Goal: Navigation & Orientation: Find specific page/section

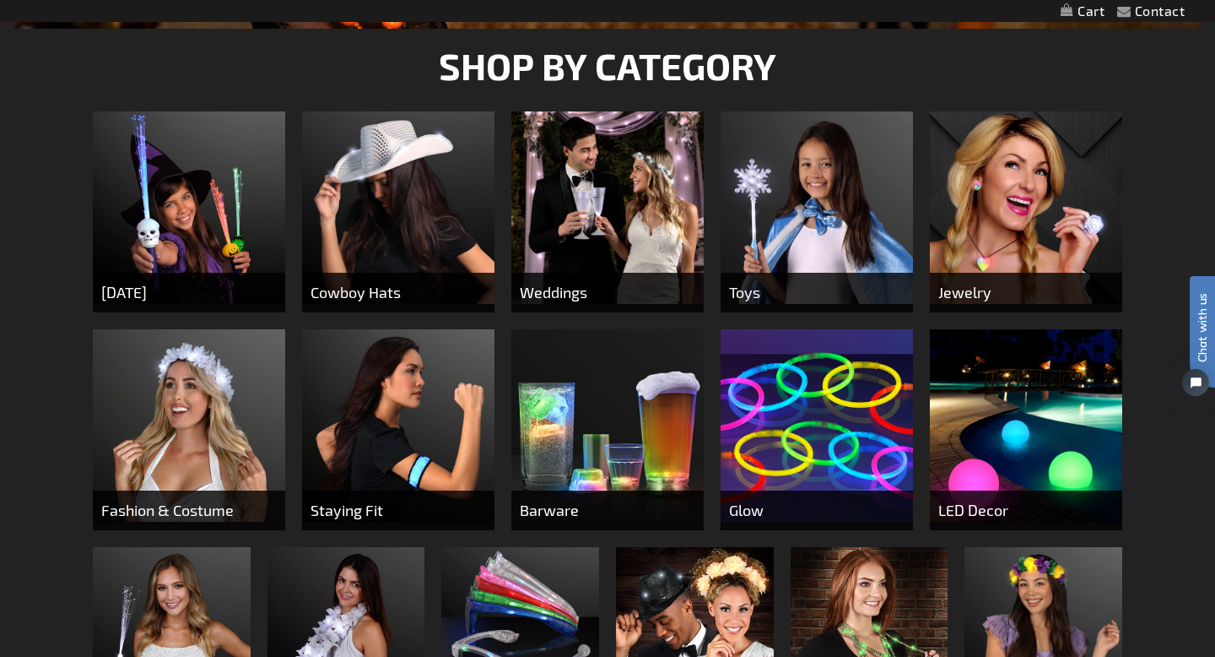
scroll to position [503, 0]
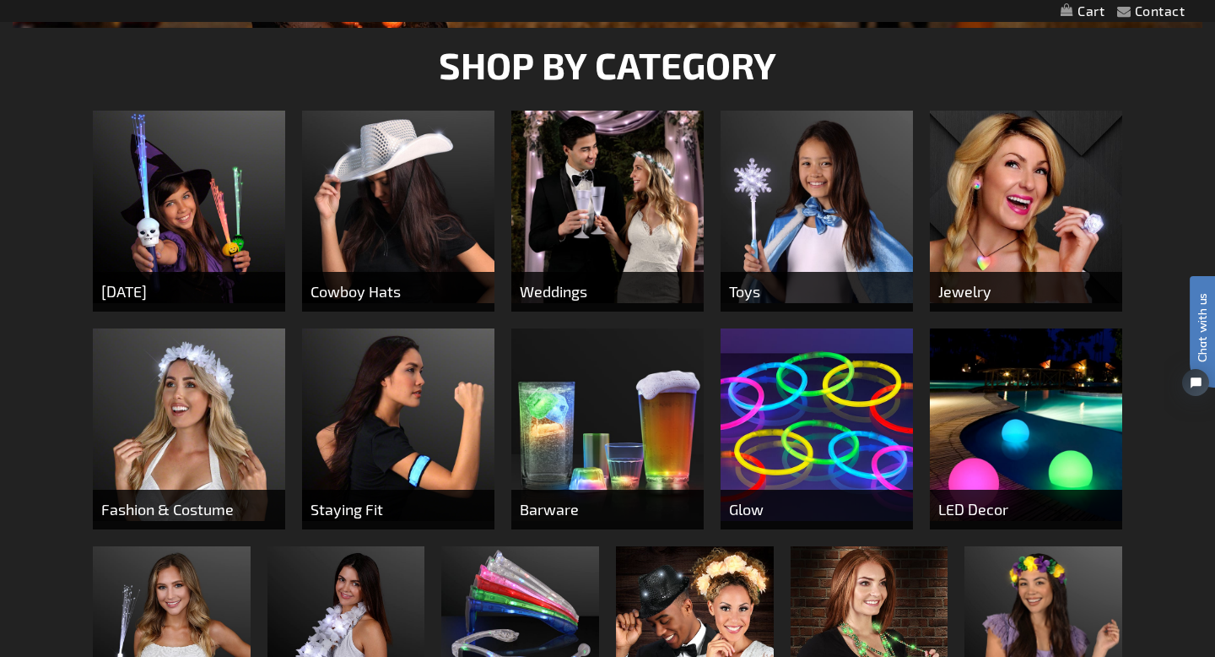
click at [651, 451] on img at bounding box center [607, 424] width 192 height 192
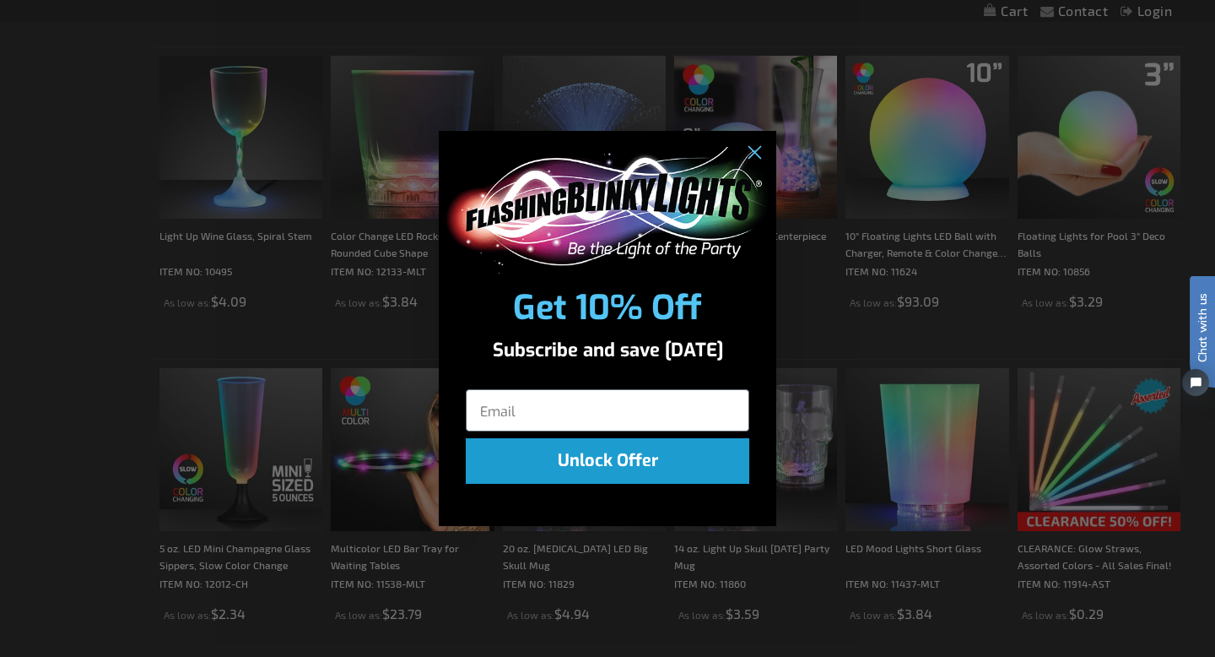
scroll to position [1097, 0]
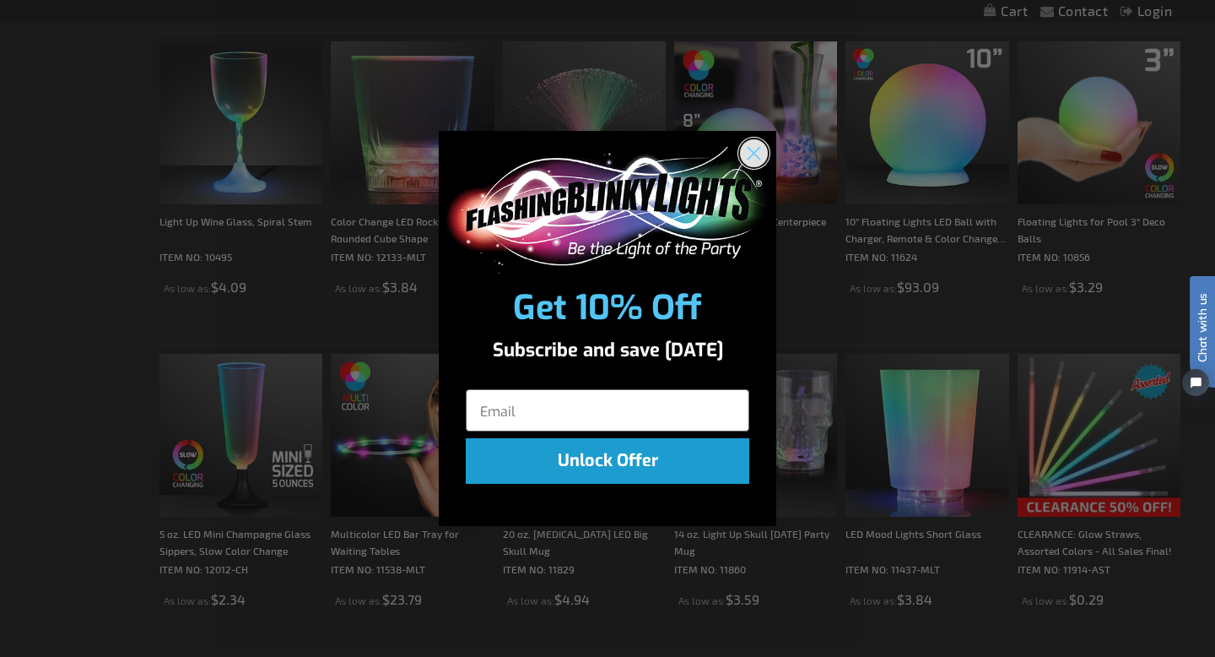
click at [754, 154] on icon "Close dialog" at bounding box center [755, 153] width 12 height 12
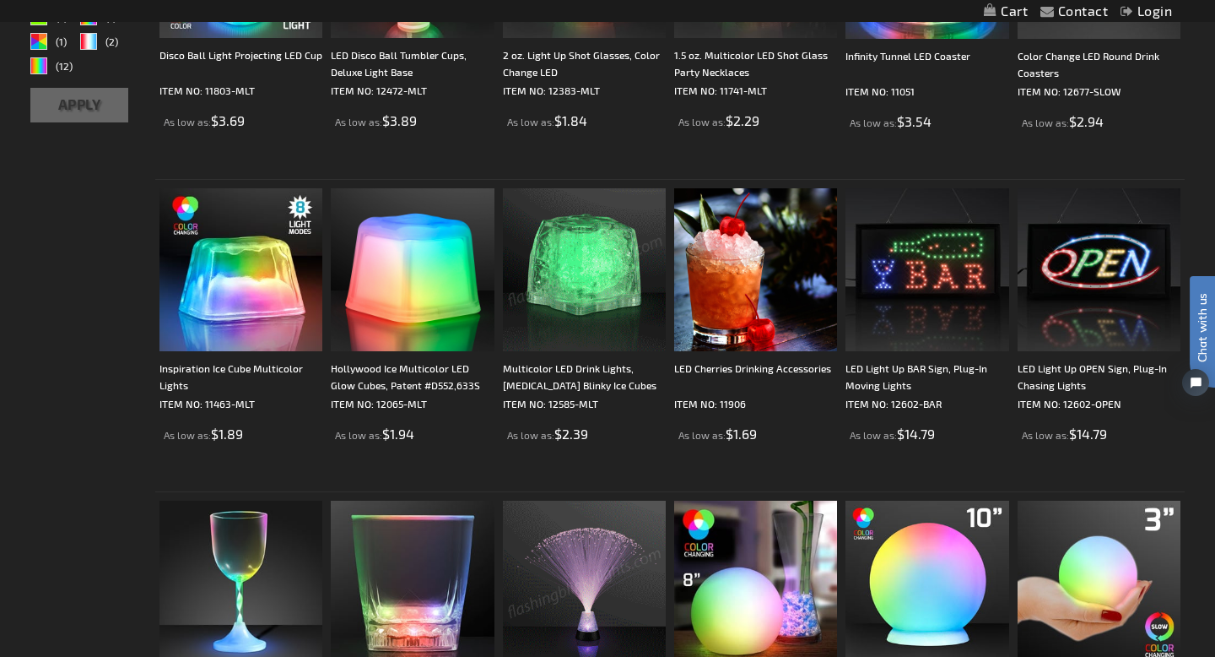
scroll to position [0, 0]
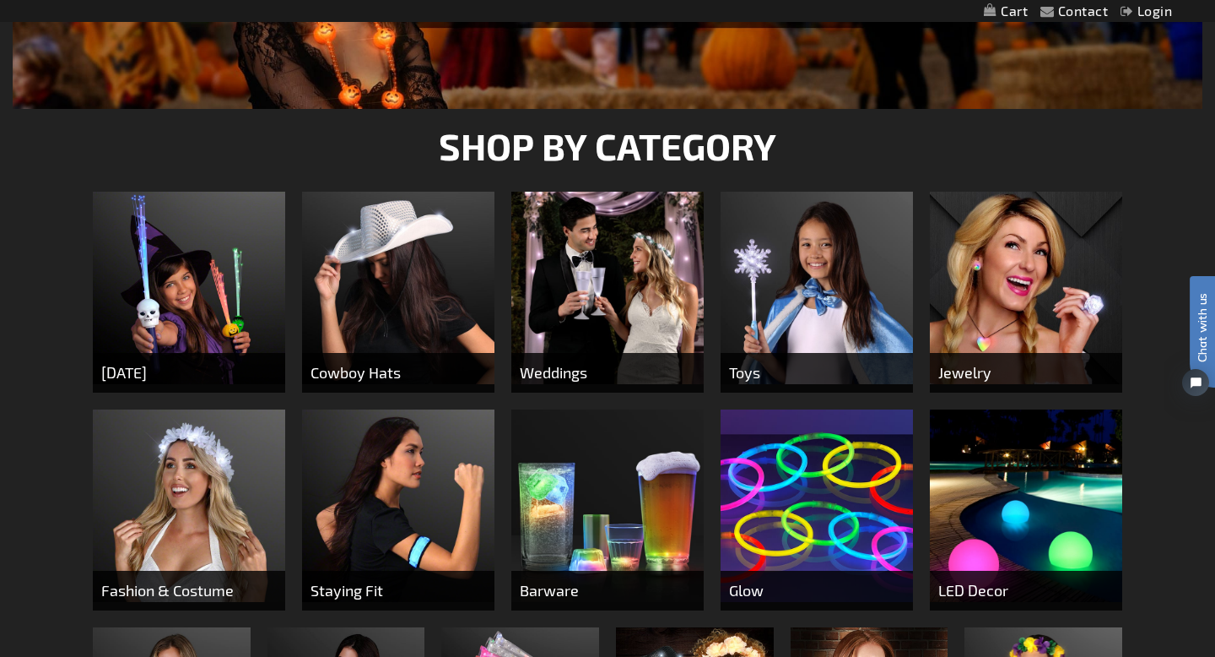
scroll to position [414, 0]
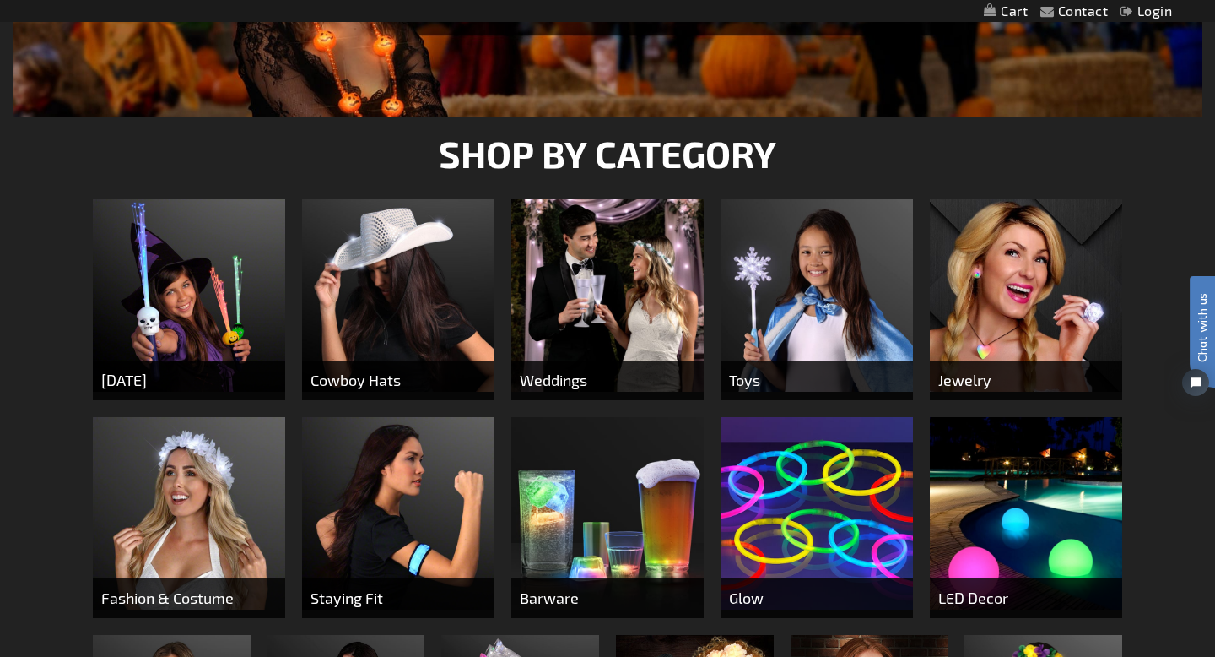
click at [1017, 291] on img at bounding box center [1026, 295] width 192 height 192
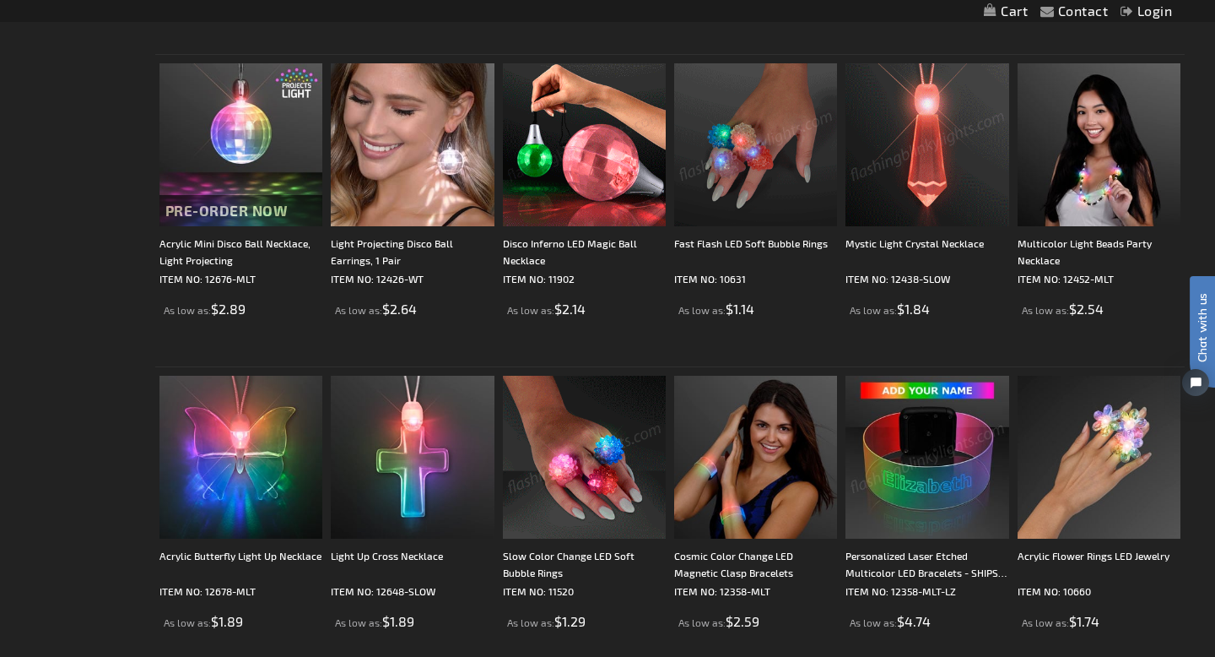
scroll to position [1055, 0]
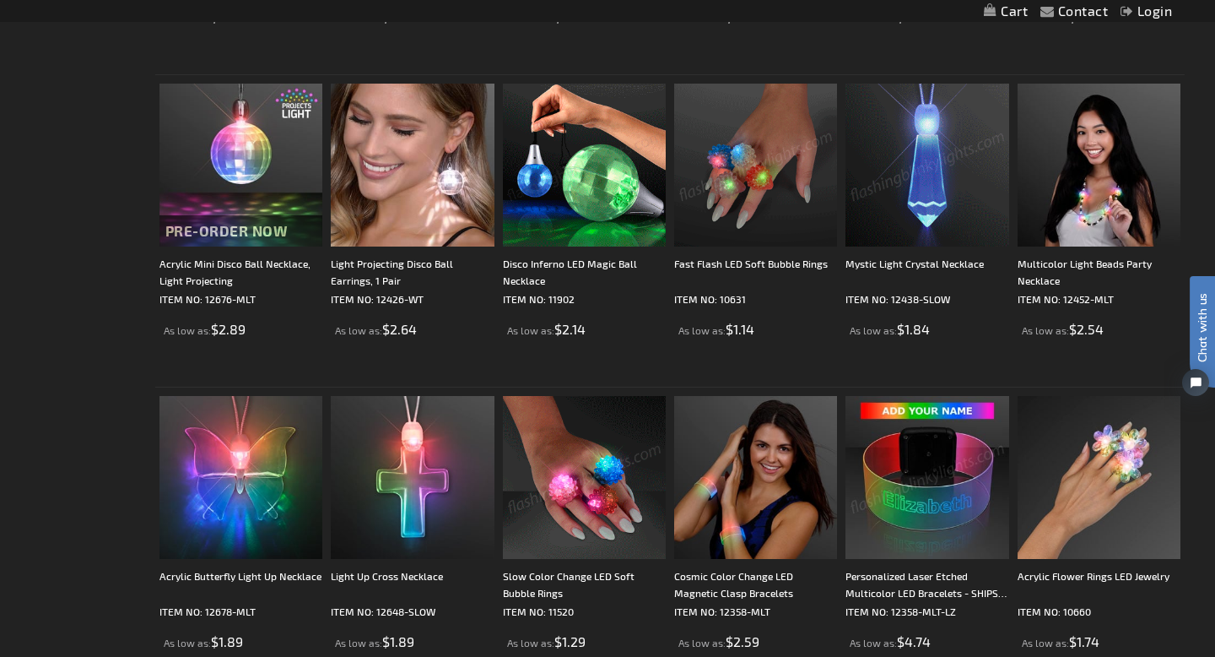
click at [926, 160] on img at bounding box center [927, 165] width 163 height 163
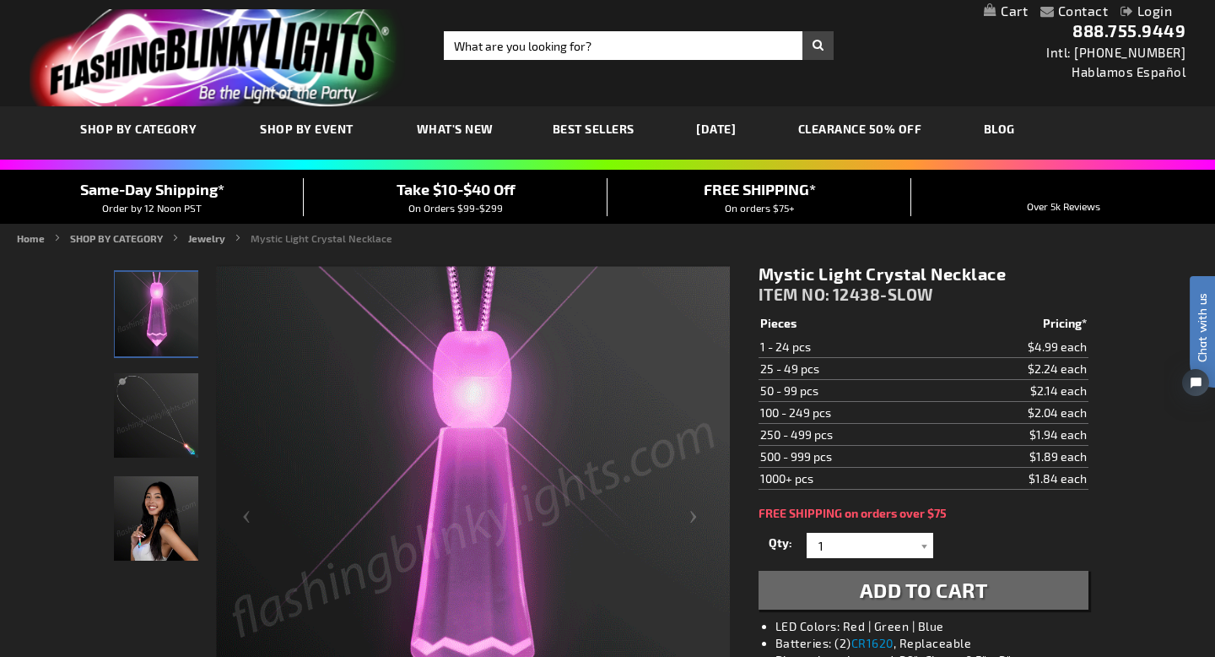
click at [169, 411] on img "Mystic Light Up Crystal LED Necklace" at bounding box center [156, 415] width 84 height 84
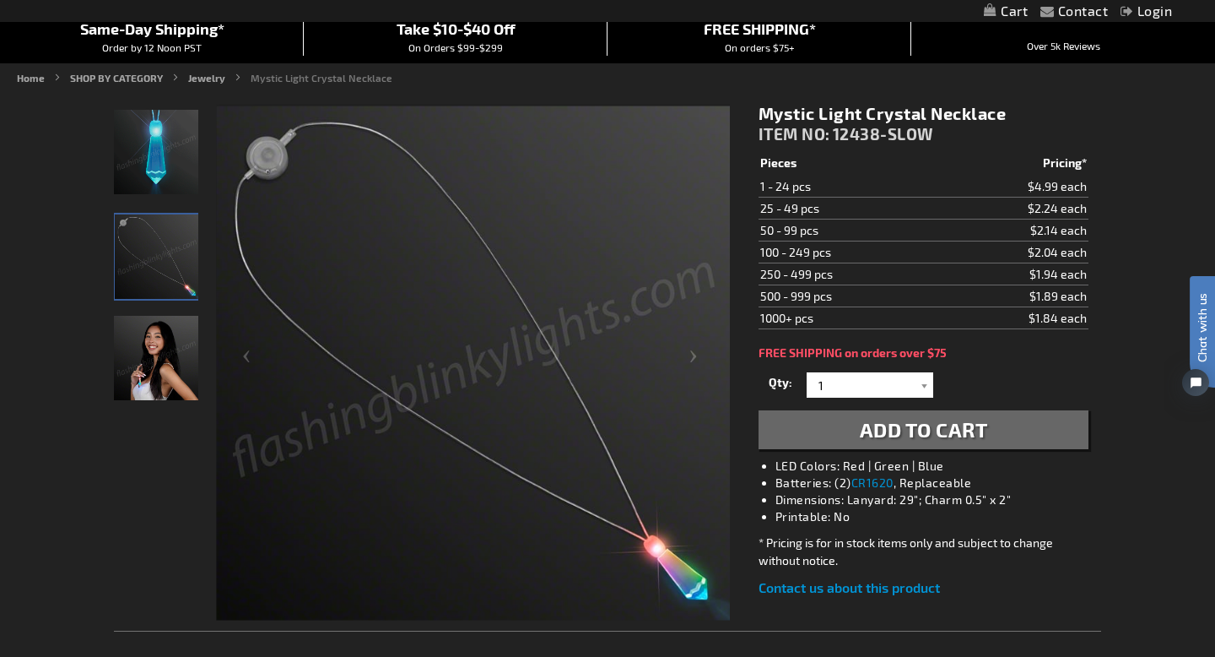
scroll to position [161, 0]
click at [156, 363] on img "Woman displaying Mystic Light Up Crystal LED Necklace" at bounding box center [156, 357] width 84 height 84
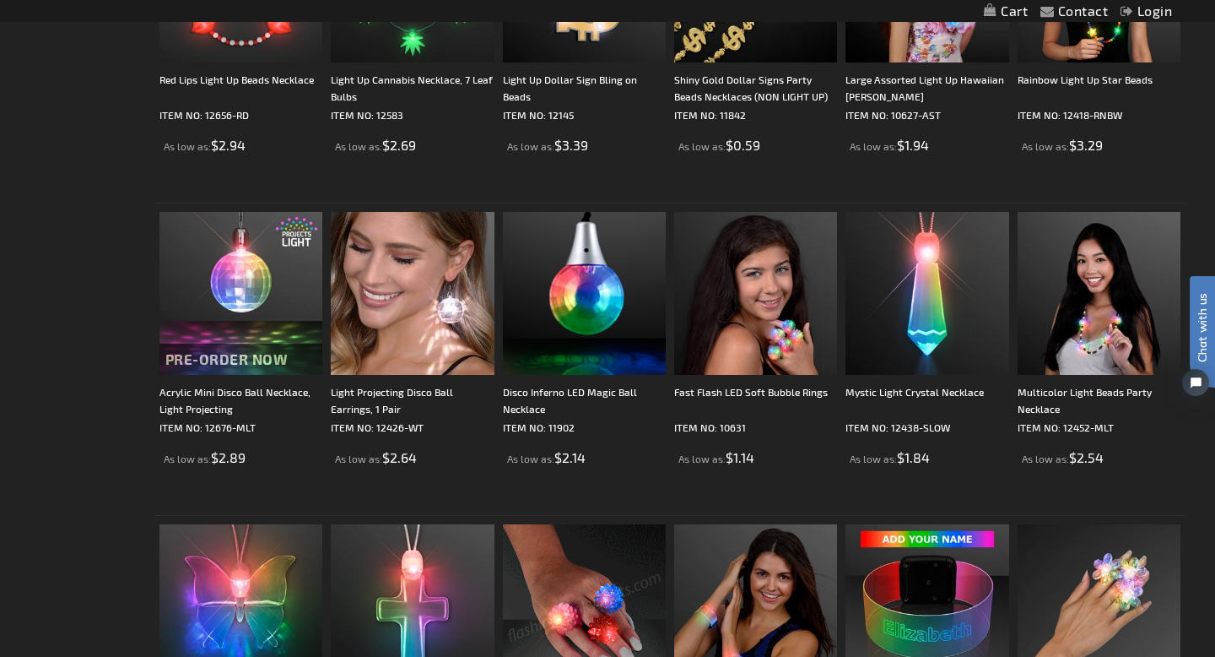
scroll to position [926, 0]
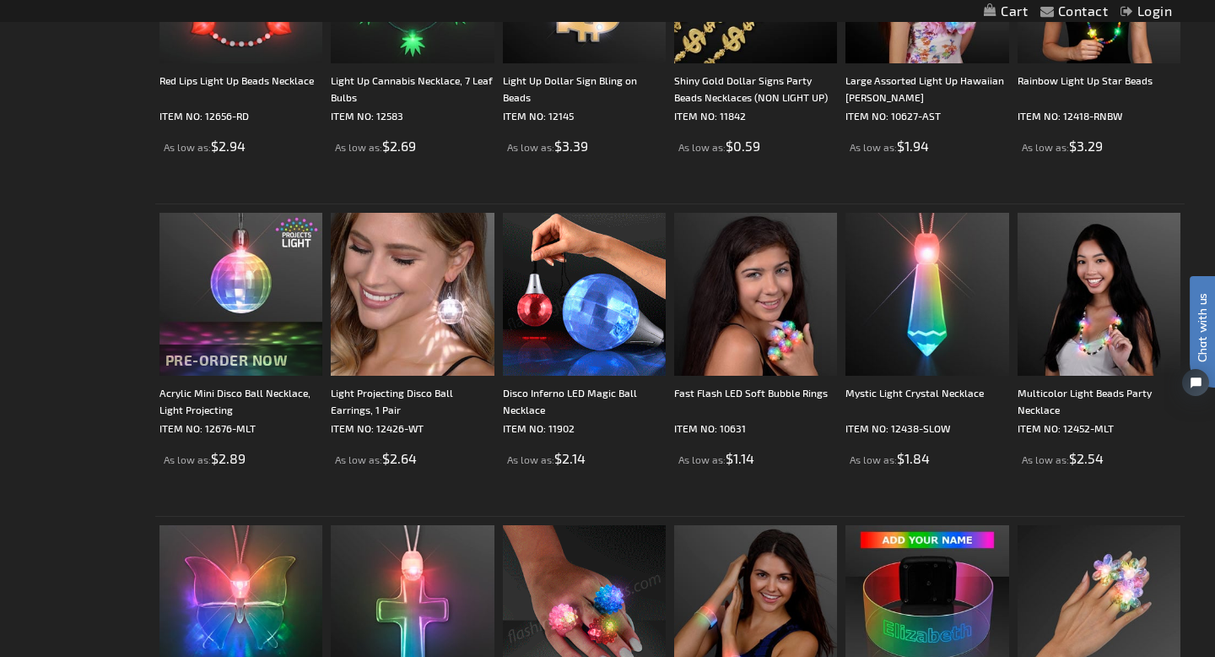
click at [590, 323] on img at bounding box center [584, 294] width 163 height 163
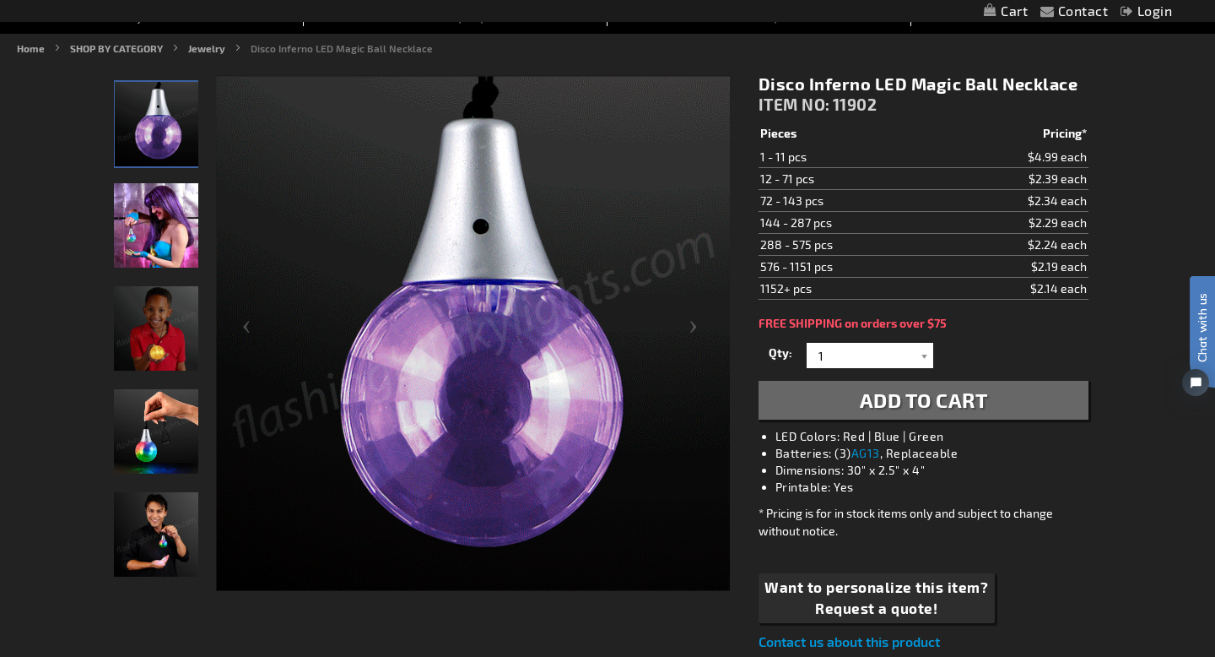
scroll to position [180, 0]
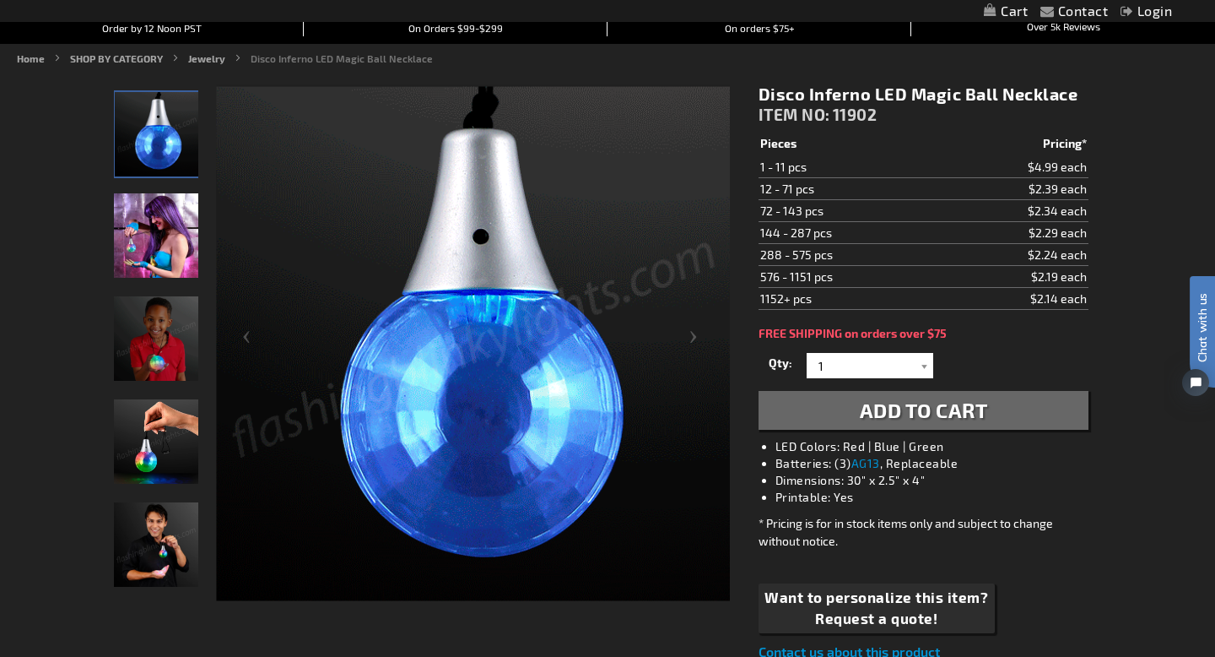
click at [170, 223] on img "Model displaying the Flashing Disco Inferno LED Magic Ball Necklace" at bounding box center [156, 235] width 84 height 84
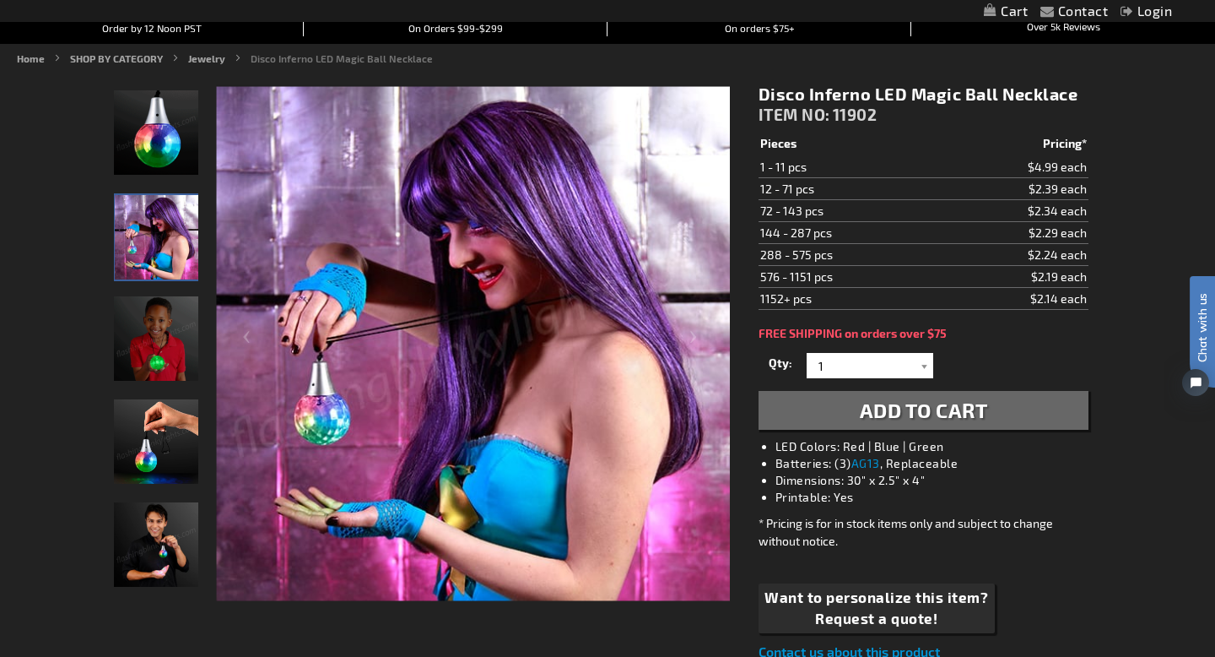
click at [169, 340] on img "Model displaying the Flashing Disco Inferno LED Magic Ball Necklace" at bounding box center [156, 338] width 84 height 84
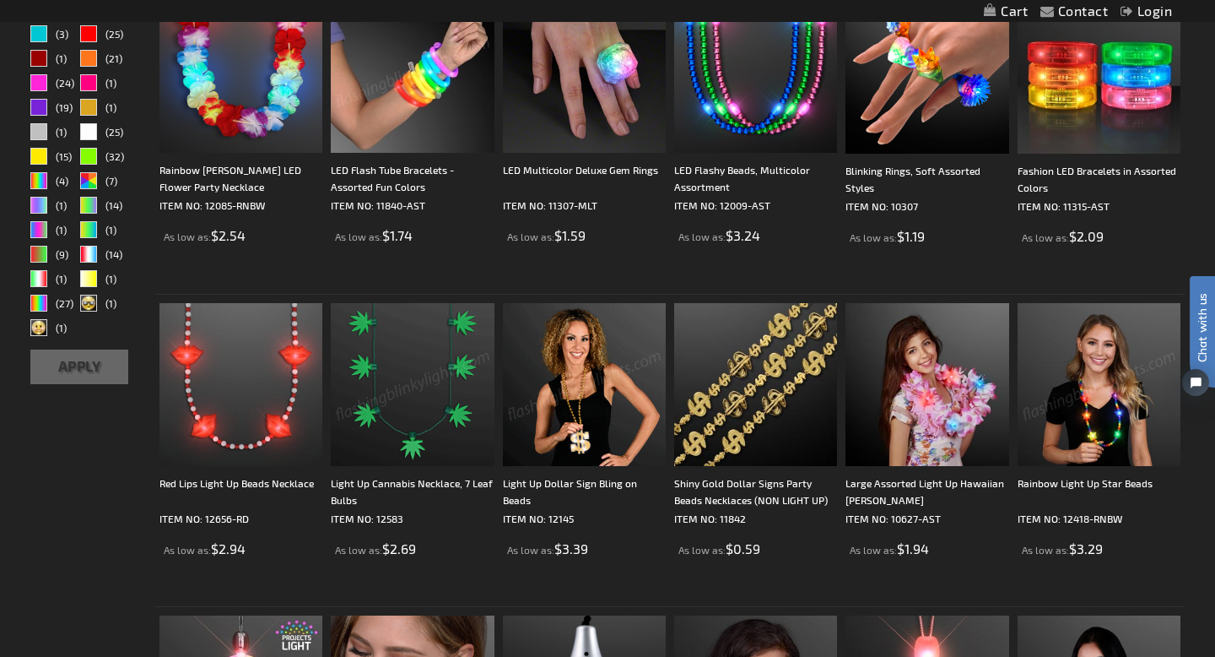
scroll to position [531, 0]
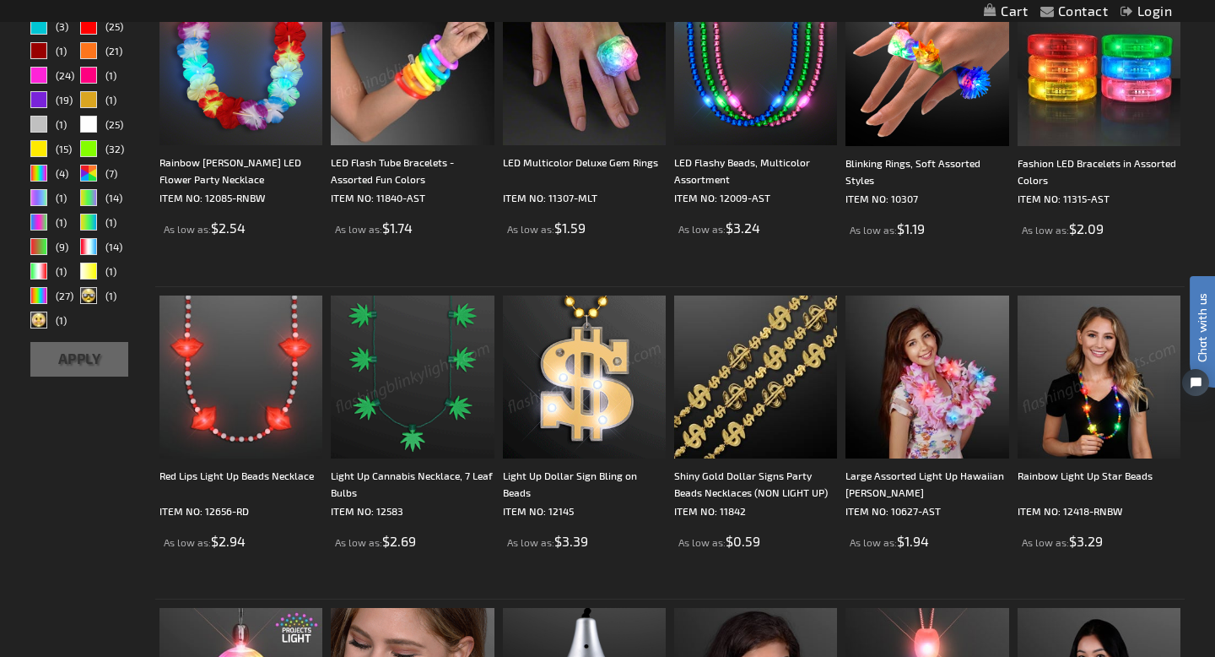
click at [391, 377] on img at bounding box center [412, 376] width 163 height 163
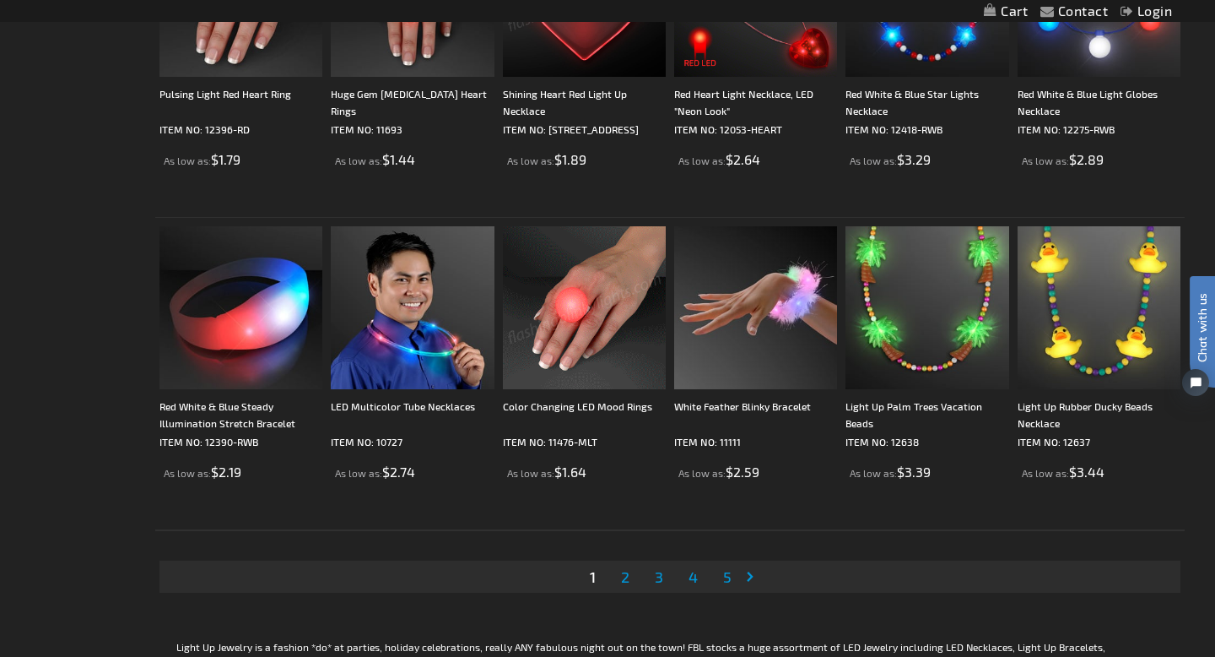
scroll to position [3100, 0]
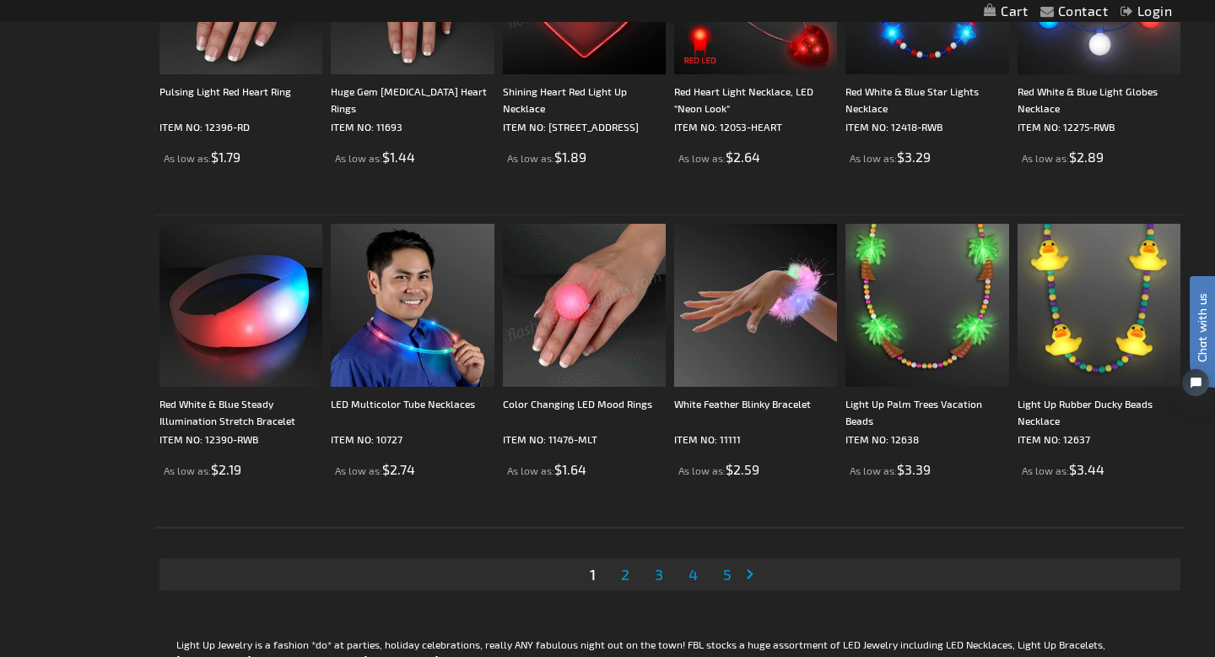
click at [624, 581] on span "2" at bounding box center [625, 574] width 8 height 19
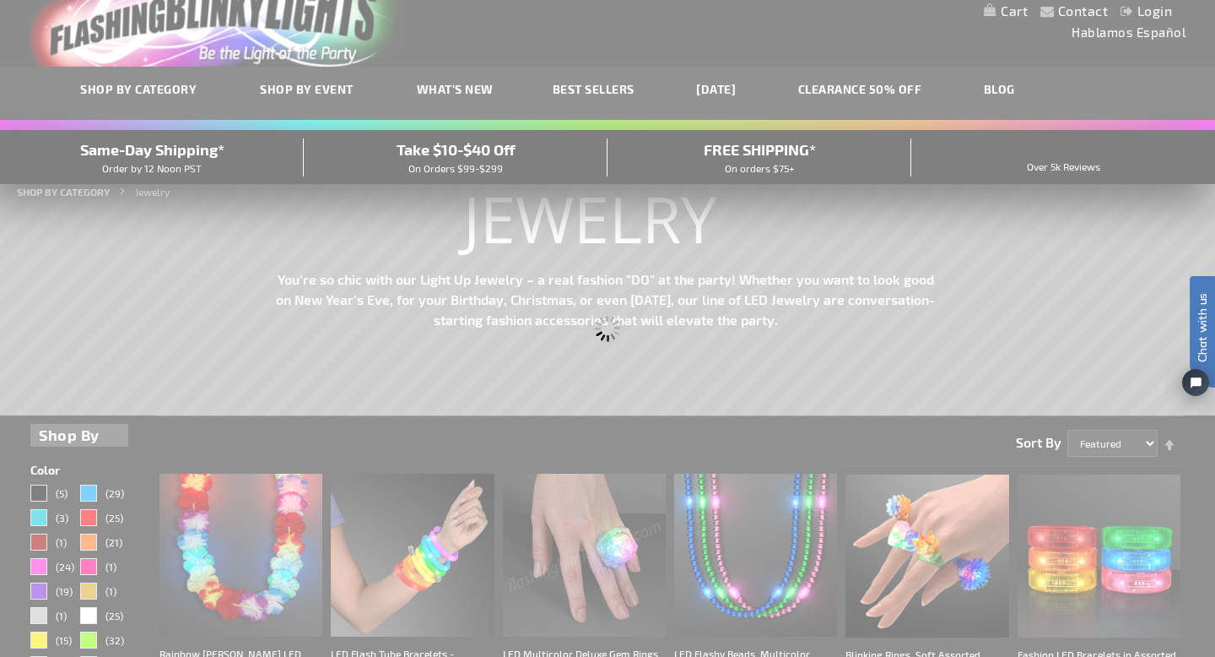
scroll to position [11, 0]
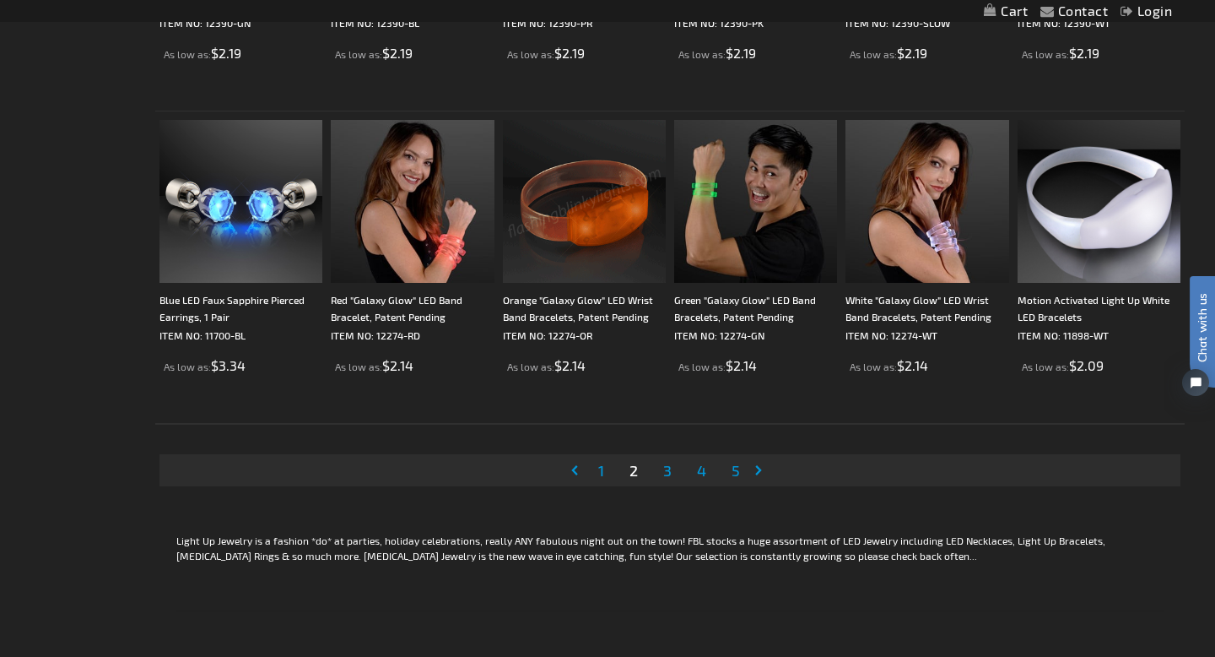
scroll to position [3208, 0]
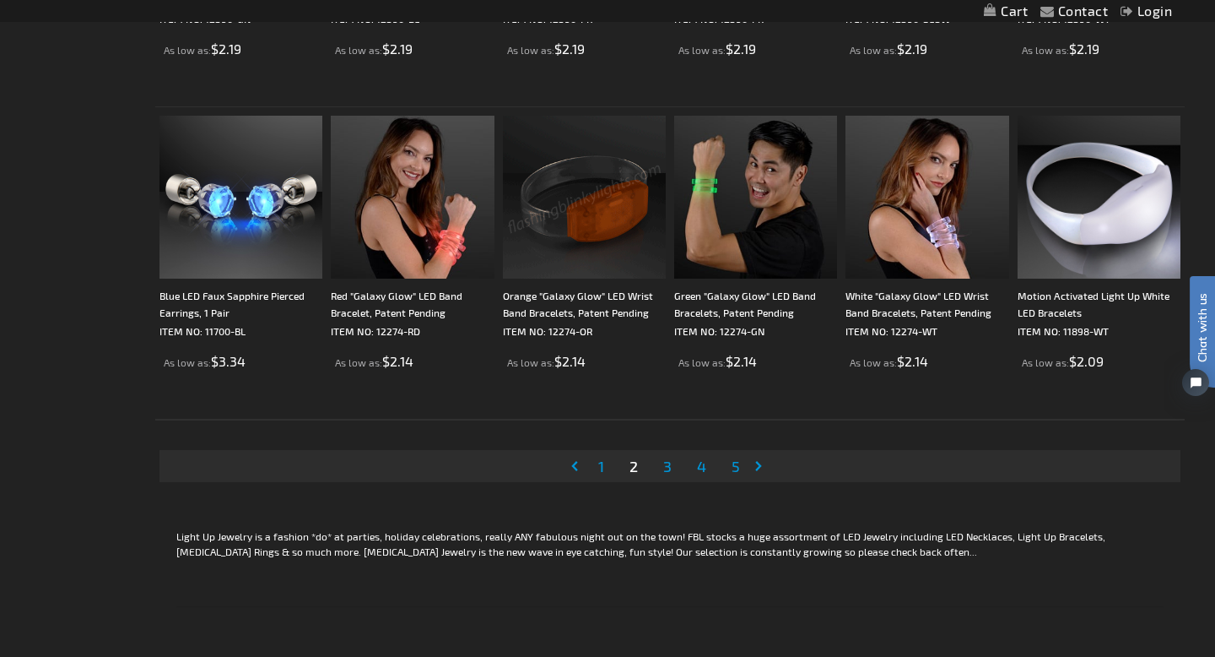
click at [667, 469] on span "3" at bounding box center [667, 466] width 8 height 19
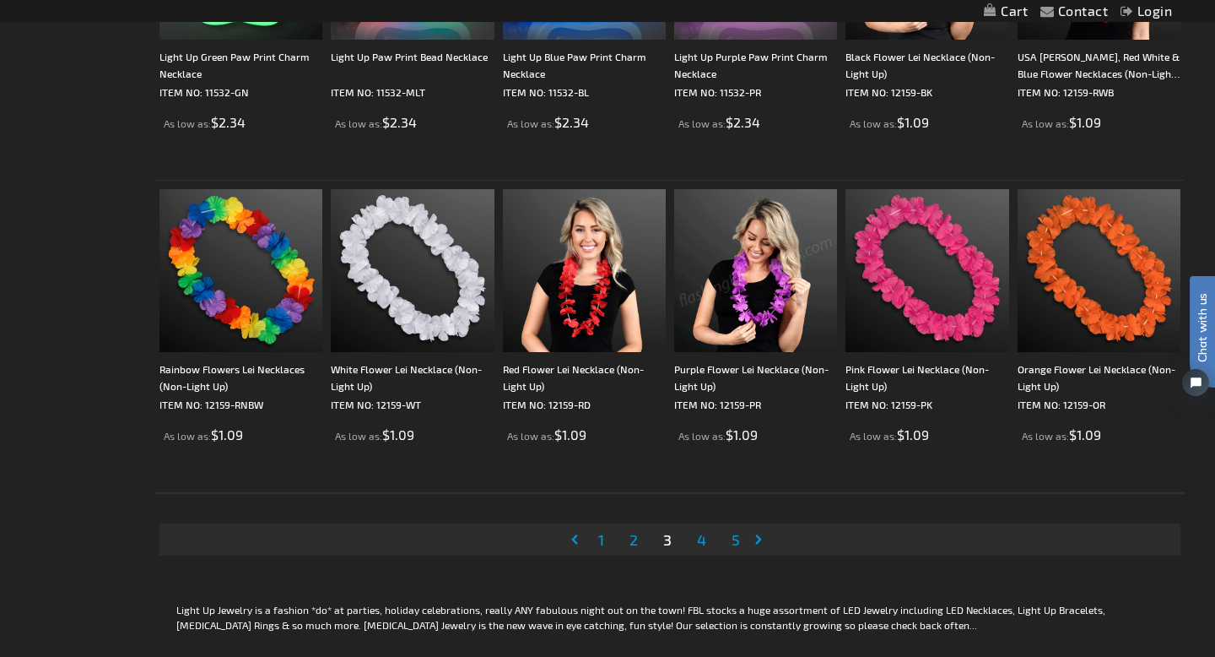
scroll to position [3144, 0]
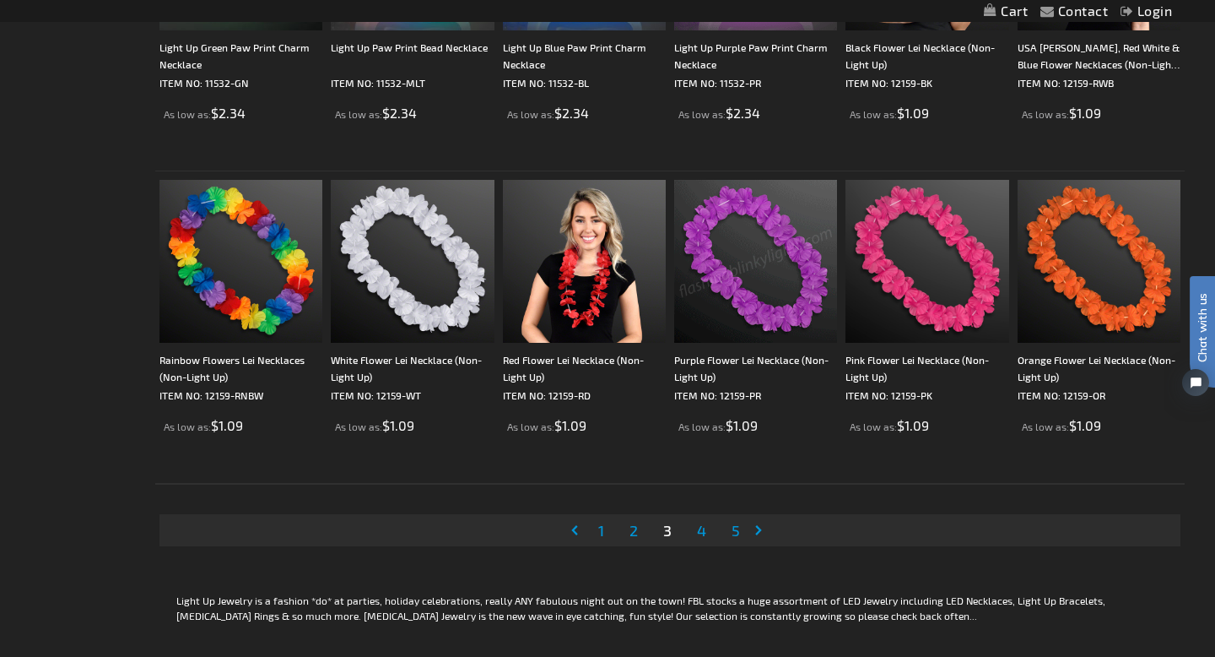
click at [699, 531] on span "4" at bounding box center [701, 530] width 9 height 19
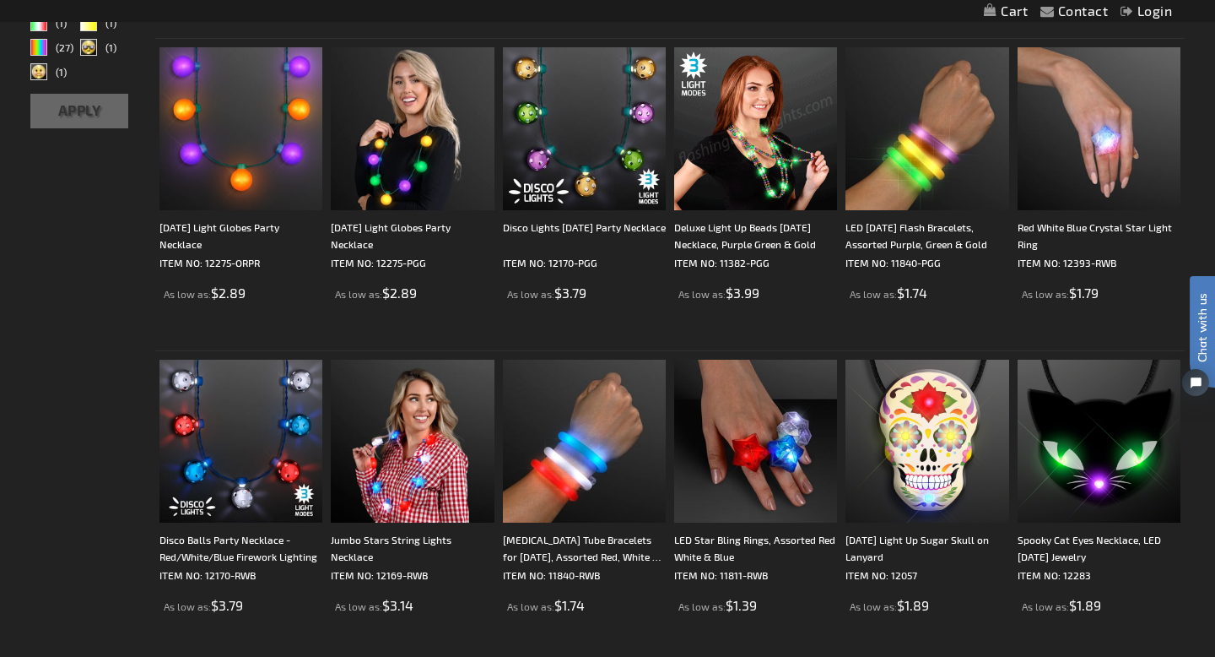
scroll to position [782, 0]
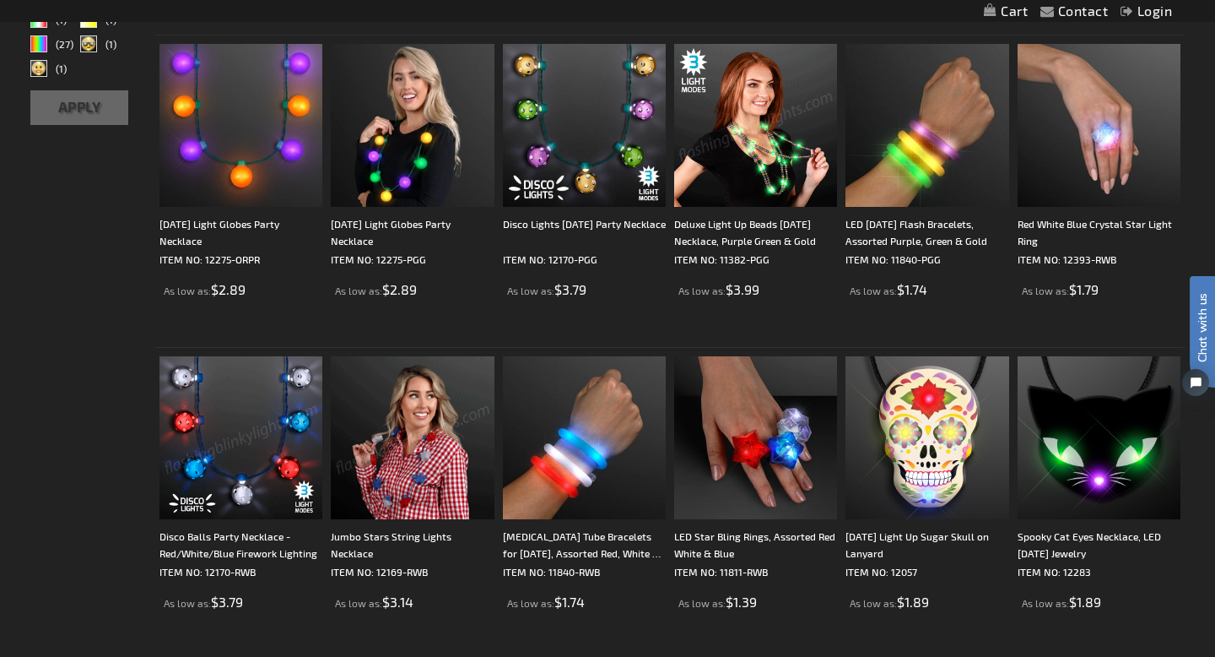
click at [253, 450] on img at bounding box center [240, 437] width 163 height 163
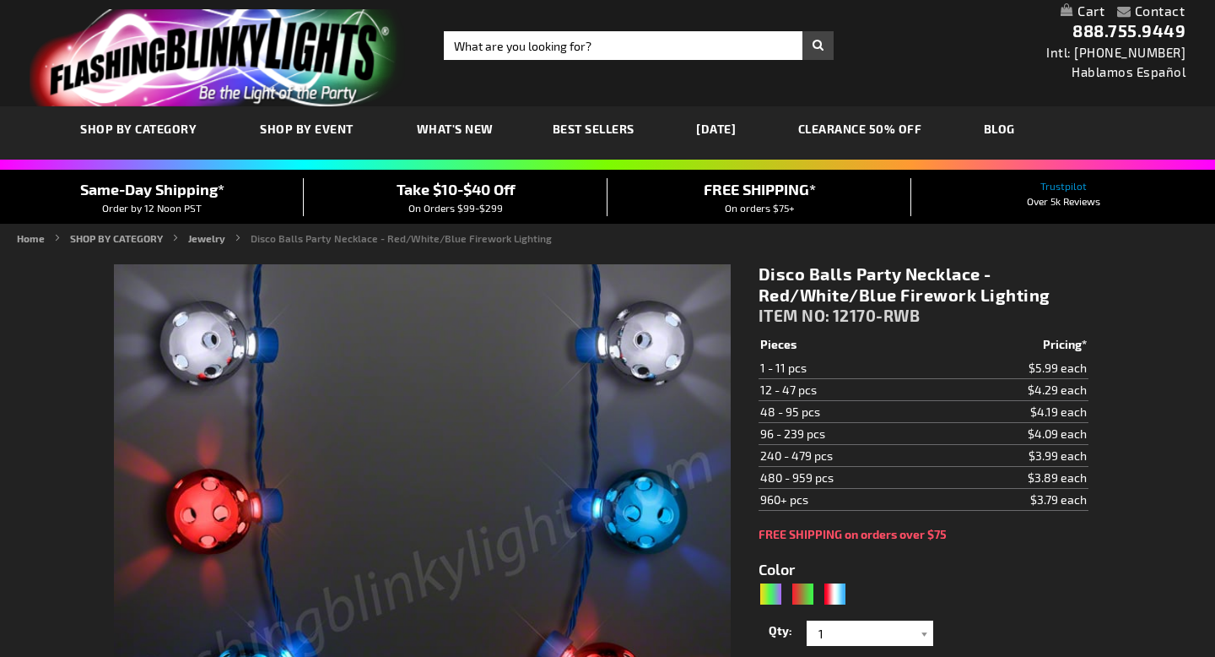
type input "5643"
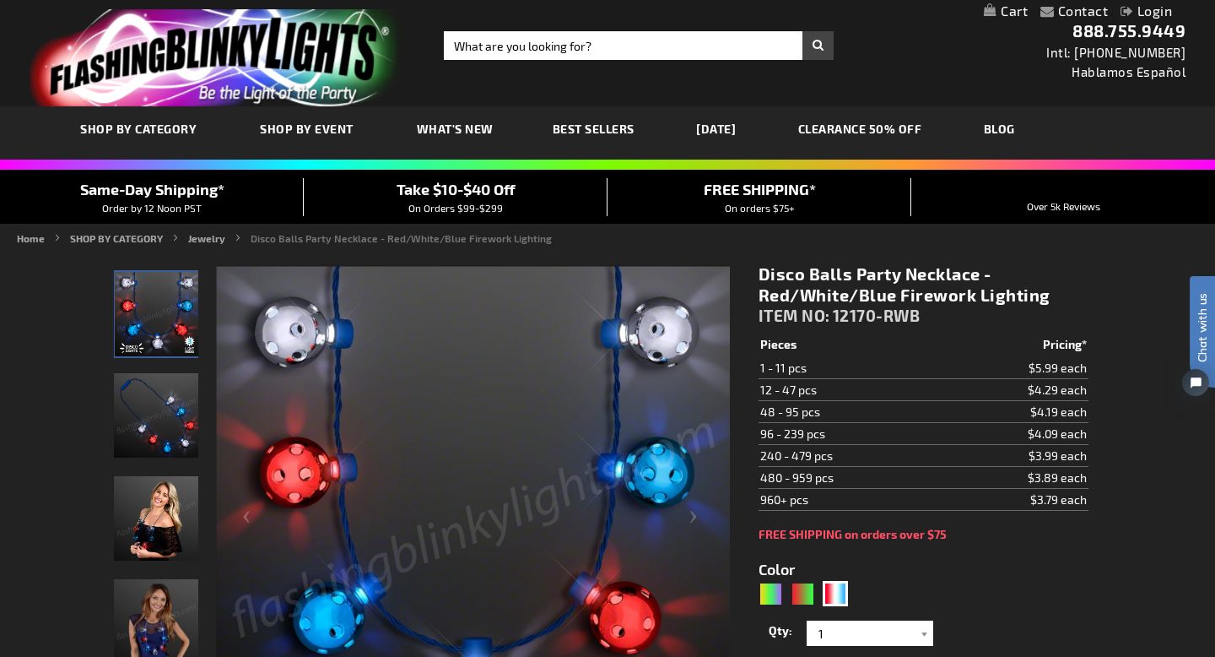
click at [149, 397] on img "Light Up Red White & Blue Disco Ball Necklace" at bounding box center [156, 415] width 84 height 84
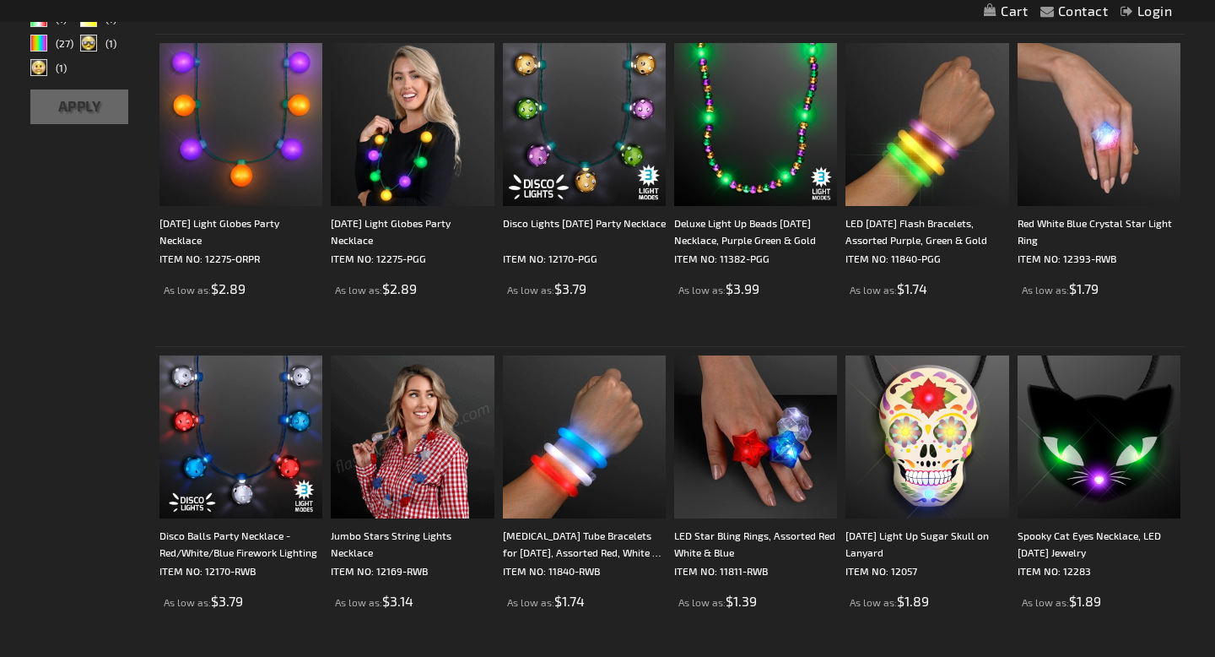
scroll to position [782, 0]
click at [429, 438] on img at bounding box center [412, 437] width 163 height 163
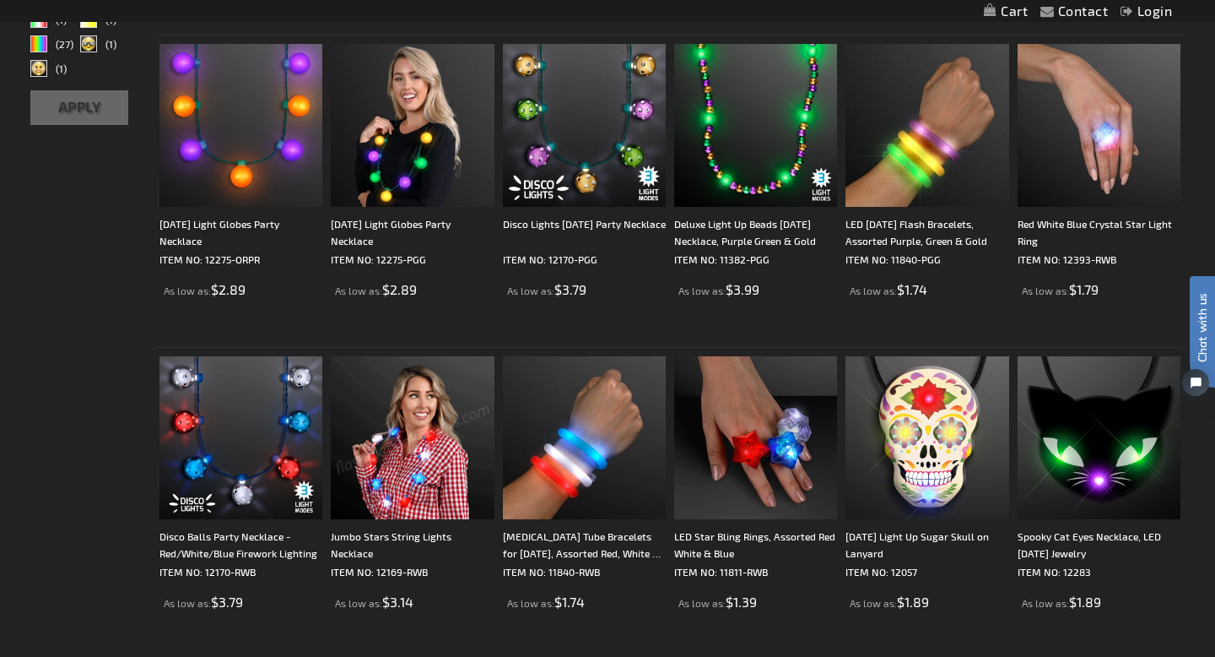
scroll to position [0, 0]
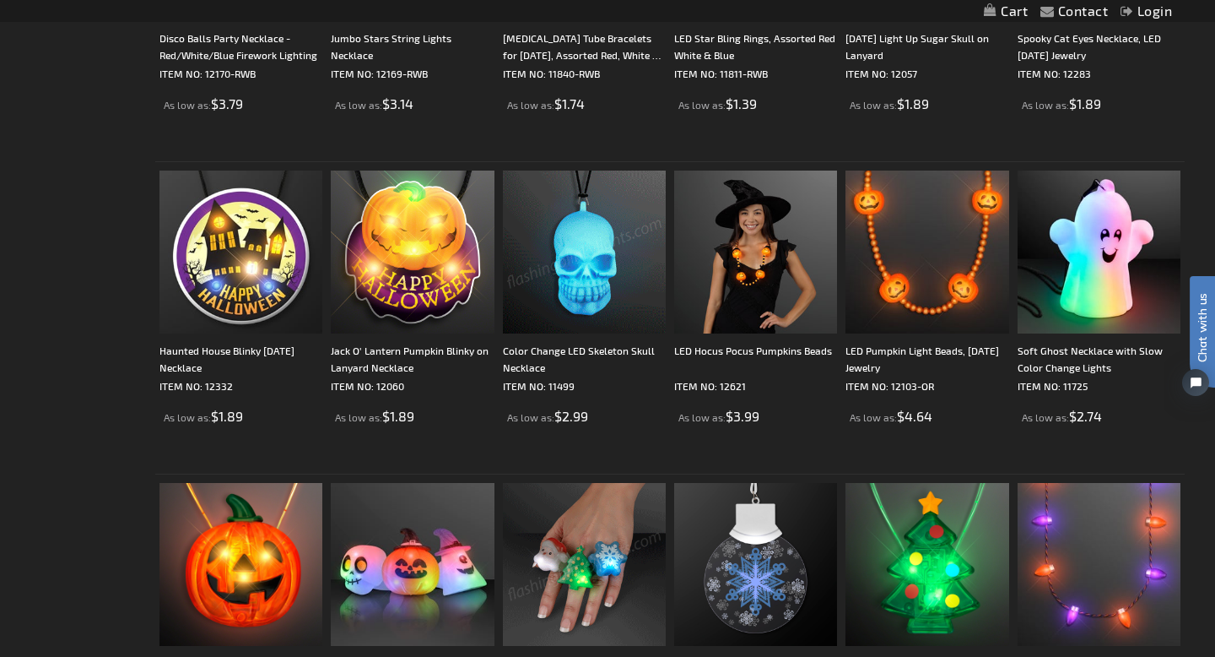
scroll to position [1289, 0]
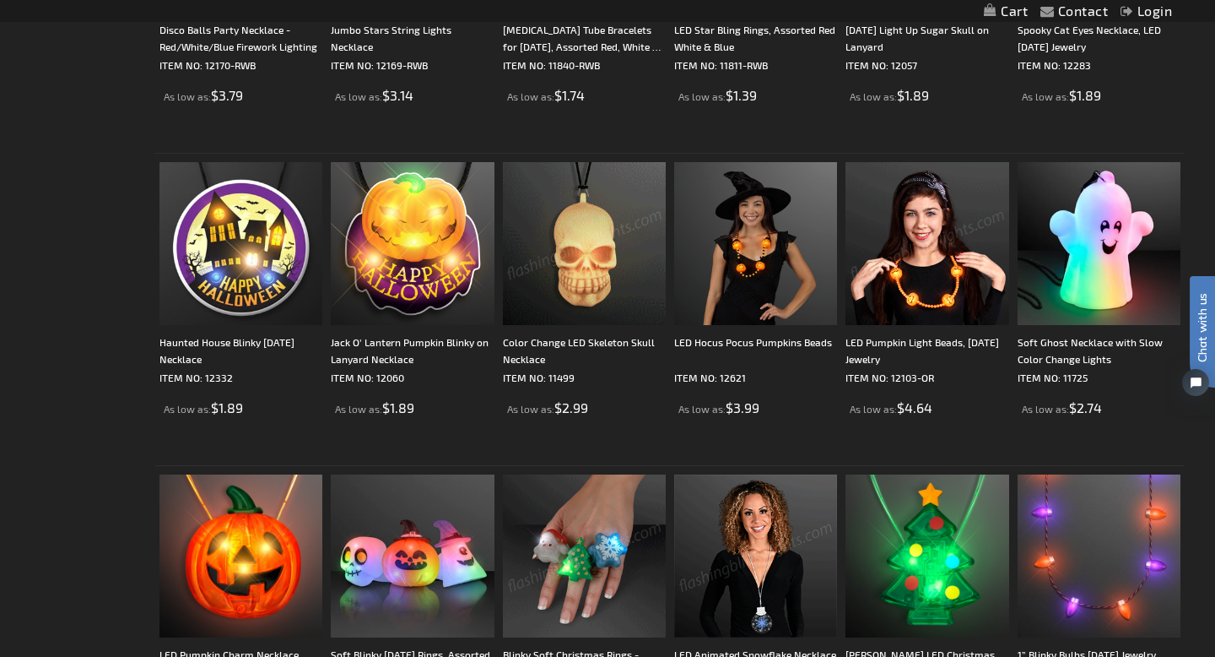
click at [931, 292] on img at bounding box center [927, 243] width 163 height 163
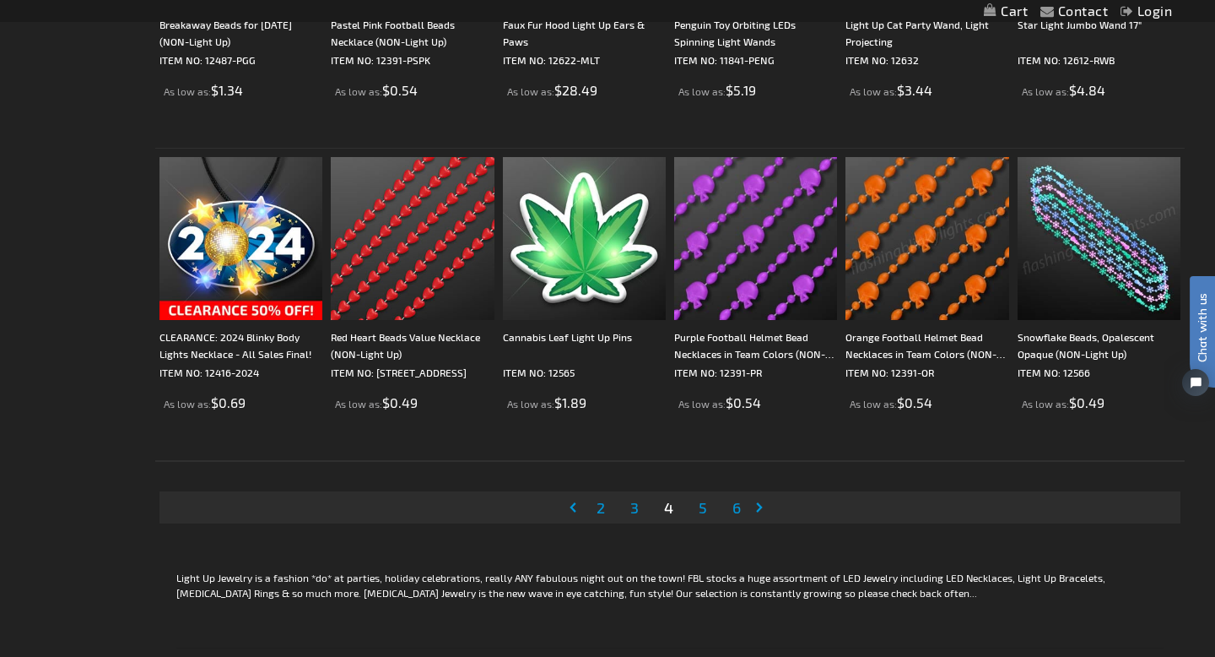
scroll to position [3175, 0]
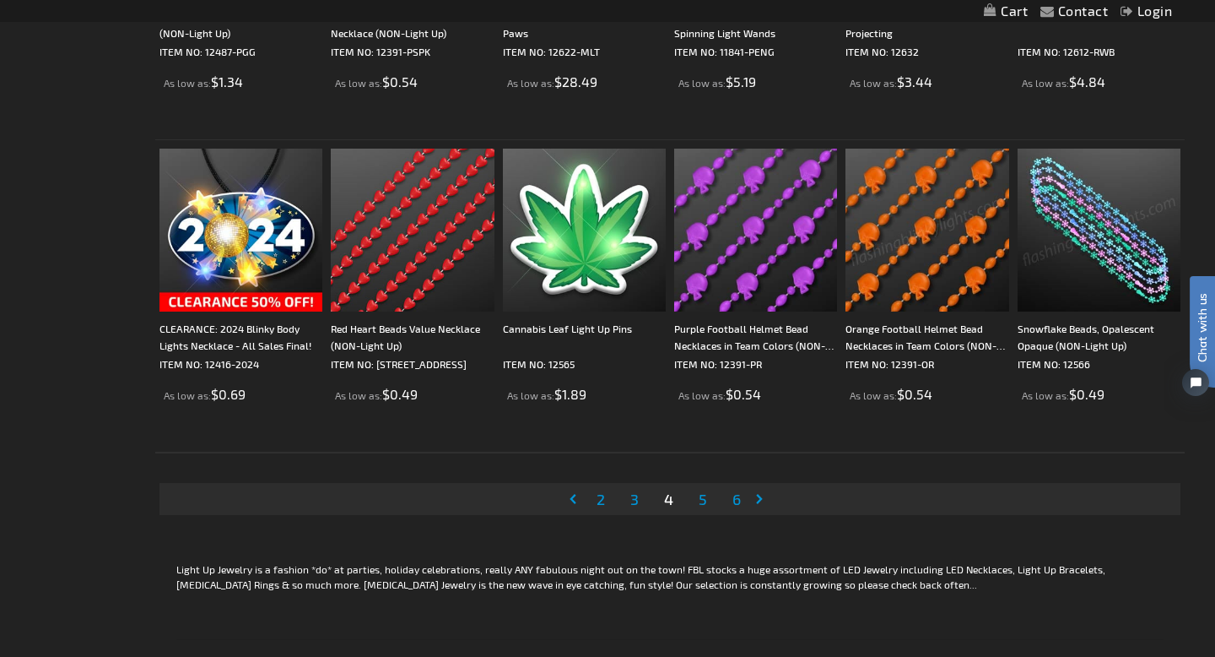
click at [700, 506] on span "5" at bounding box center [703, 498] width 8 height 19
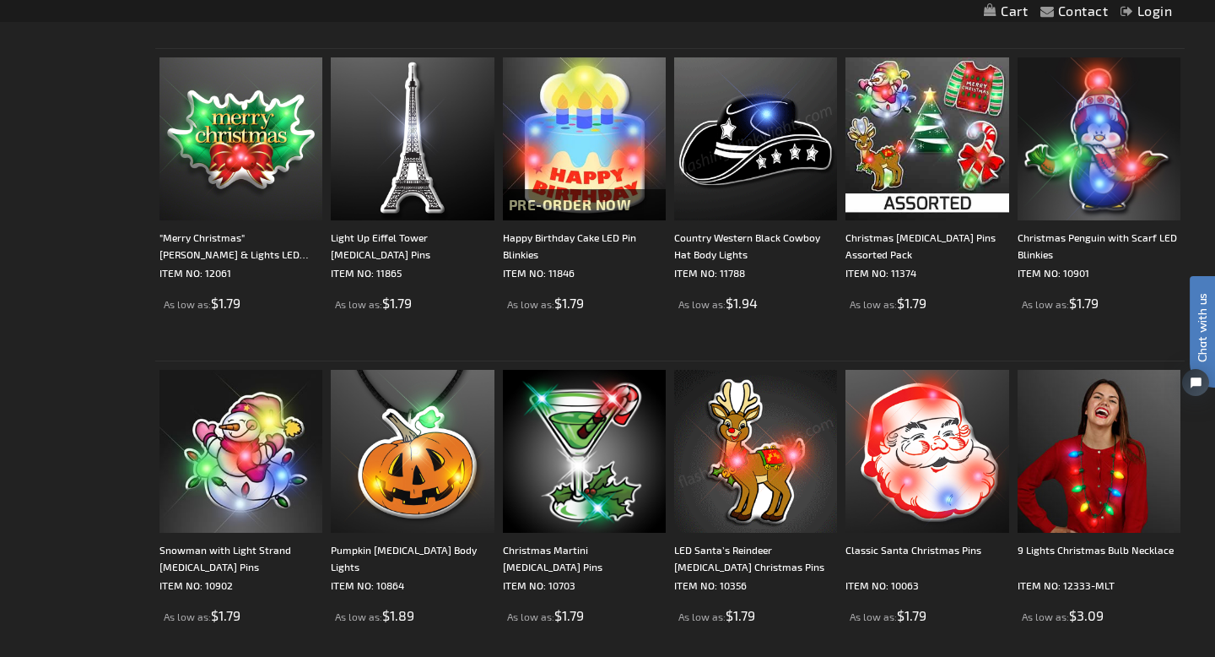
scroll to position [2636, 0]
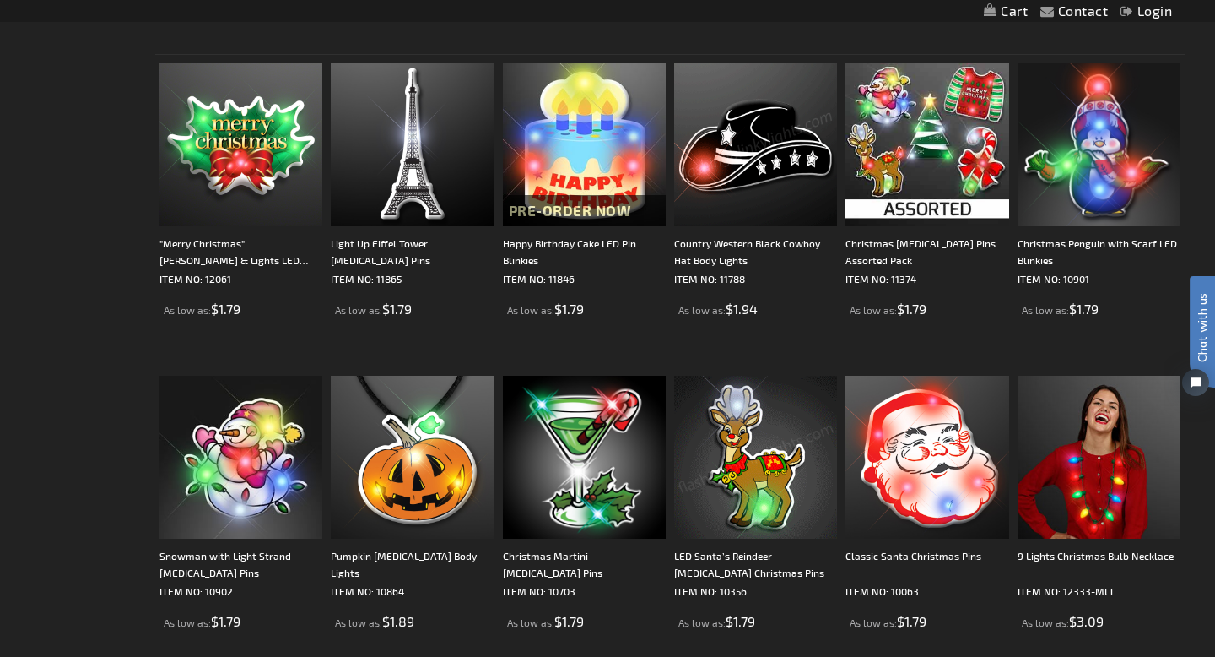
click at [759, 154] on img at bounding box center [755, 144] width 163 height 163
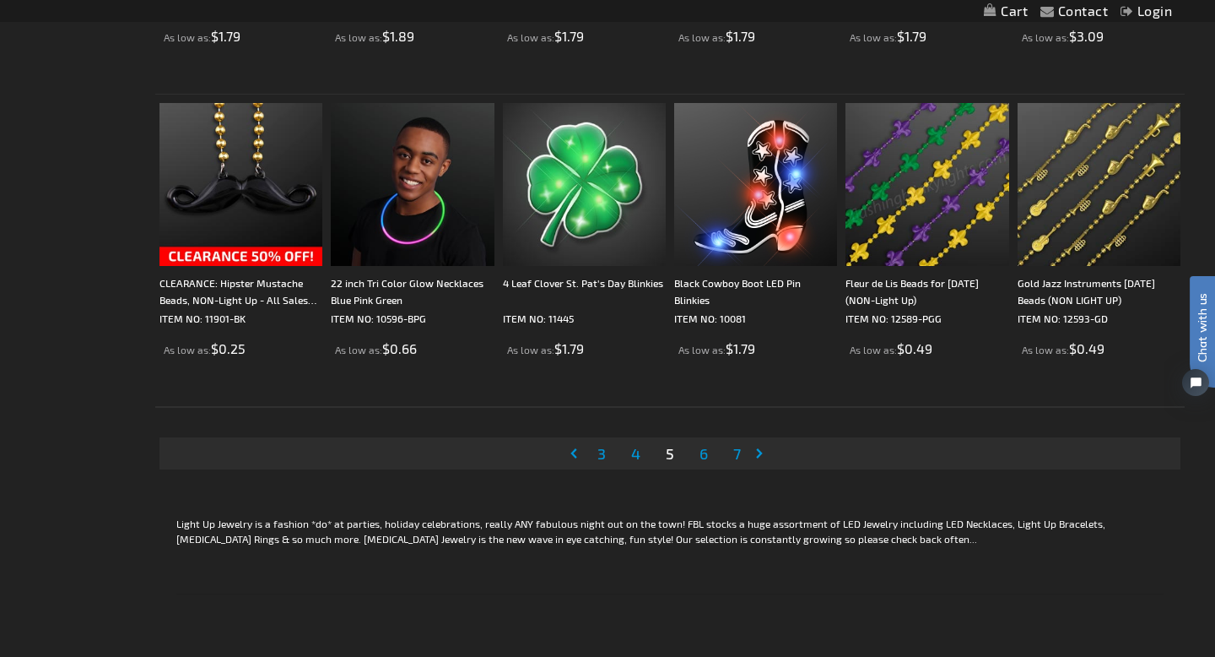
scroll to position [3223, 0]
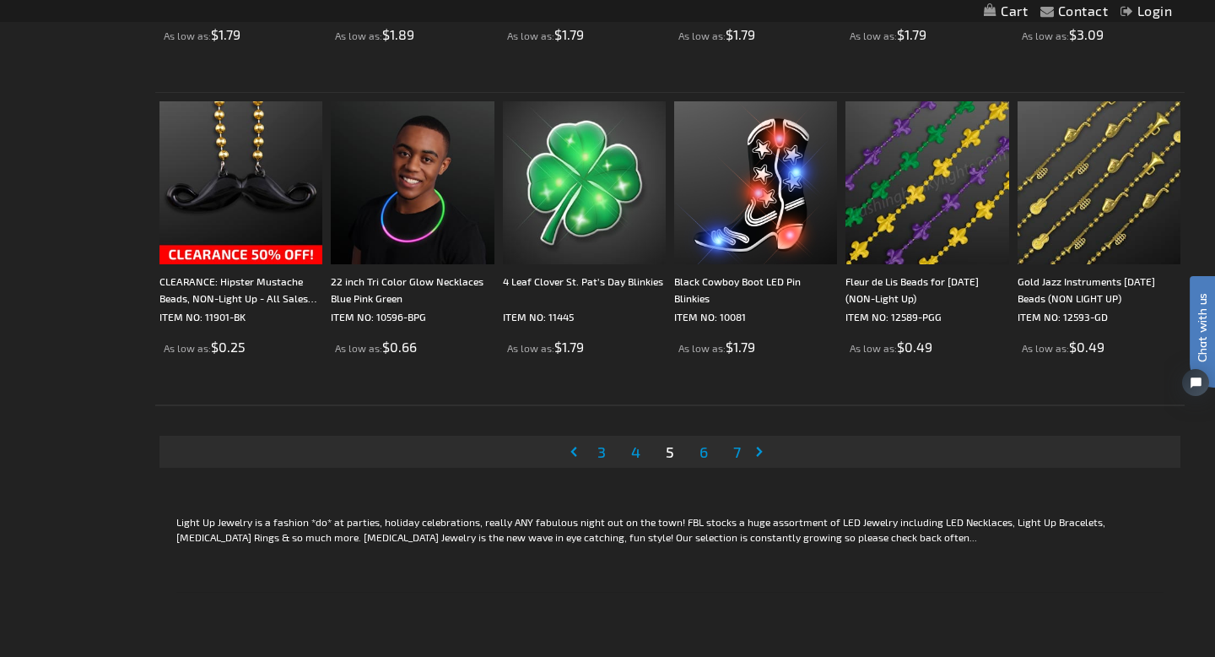
click at [703, 451] on span "6" at bounding box center [704, 451] width 8 height 19
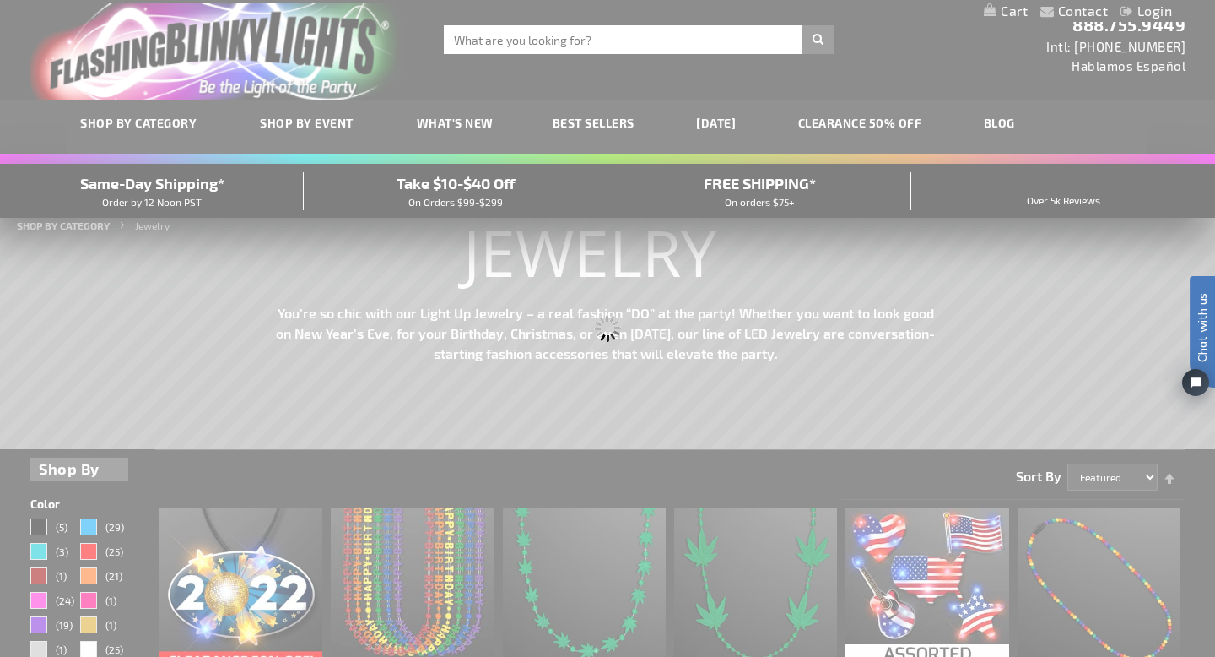
scroll to position [0, 0]
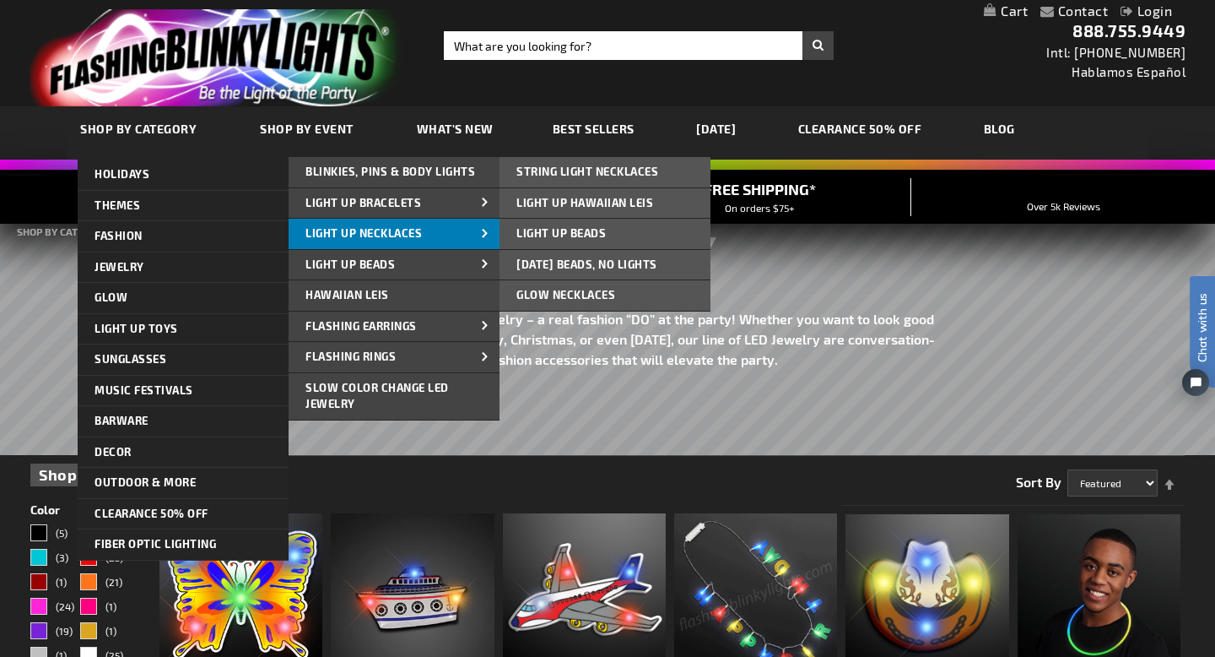
click at [337, 235] on span "Light Up Necklaces" at bounding box center [363, 233] width 116 height 14
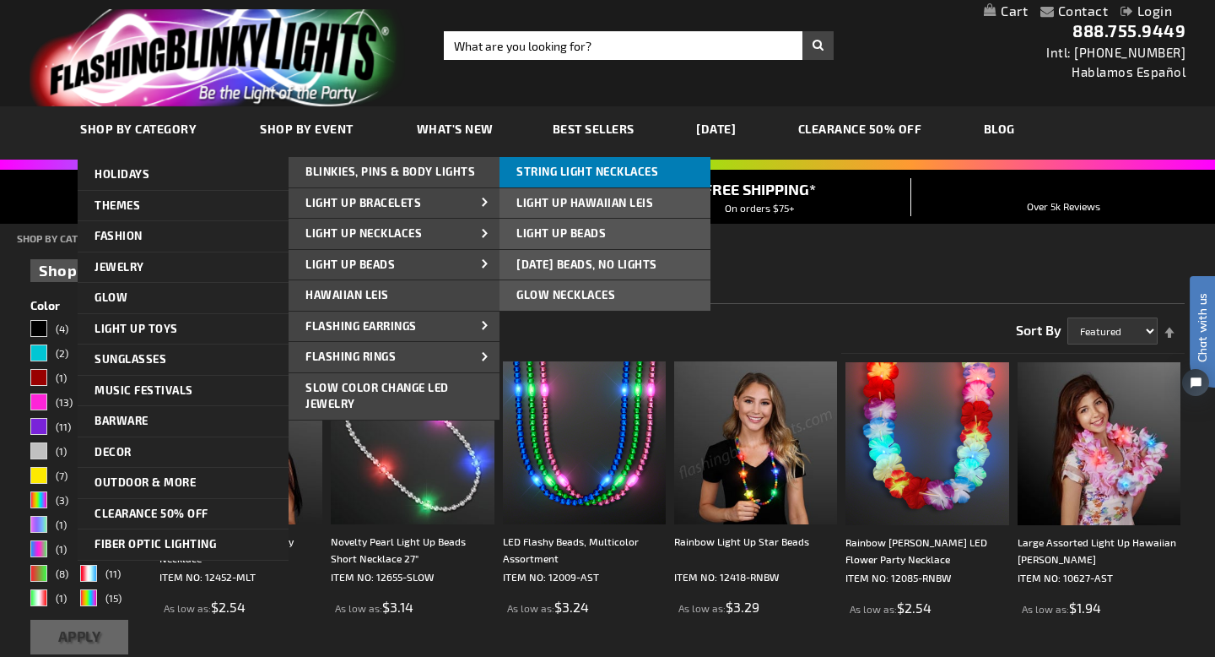
click at [554, 173] on span "String Light Necklaces" at bounding box center [587, 172] width 142 height 14
